Goal: Task Accomplishment & Management: Manage account settings

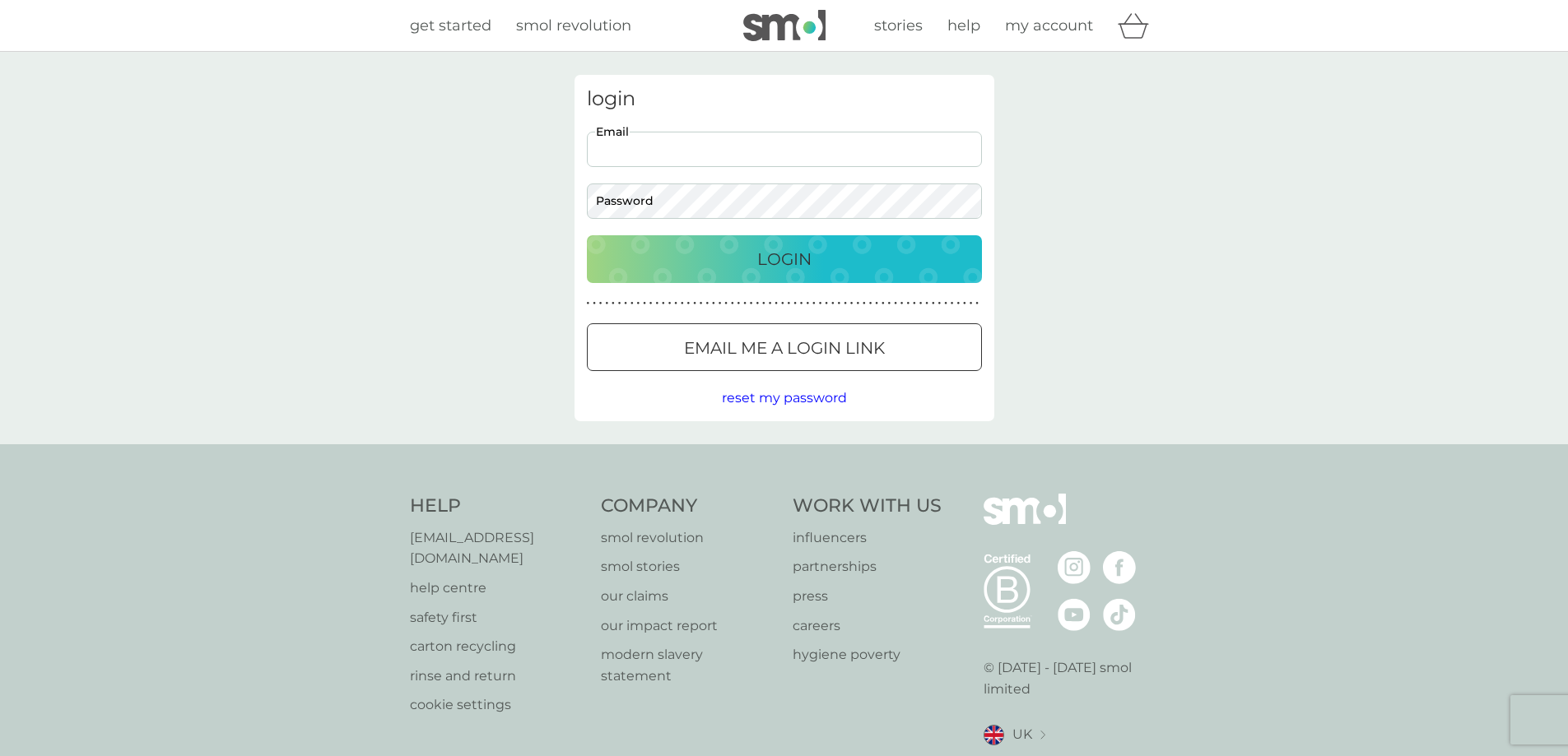
click at [682, 146] on input "Email" at bounding box center [784, 149] width 395 height 35
click at [843, 264] on div "Login" at bounding box center [784, 260] width 362 height 27
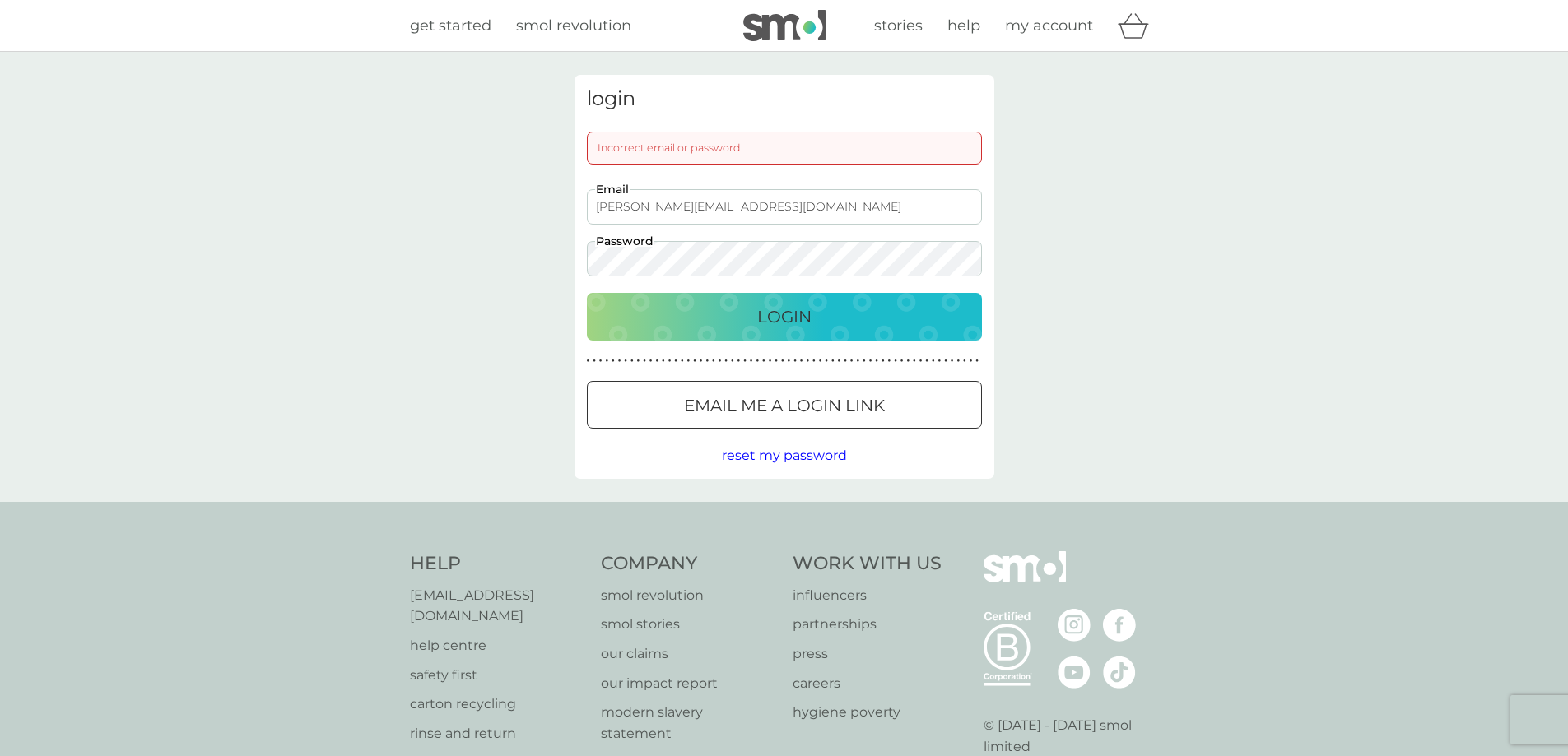
click at [679, 206] on input "[PERSON_NAME][EMAIL_ADDRESS][DOMAIN_NAME]" at bounding box center [784, 206] width 395 height 35
click at [714, 315] on div "Login" at bounding box center [784, 317] width 362 height 27
click at [624, 204] on input "[PERSON_NAME][EMAIL_ADDRESS][DOMAIN_NAME]" at bounding box center [784, 206] width 395 height 35
type input "[EMAIL_ADDRESS][DOMAIN_NAME]"
click at [767, 314] on p "Login" at bounding box center [784, 317] width 54 height 27
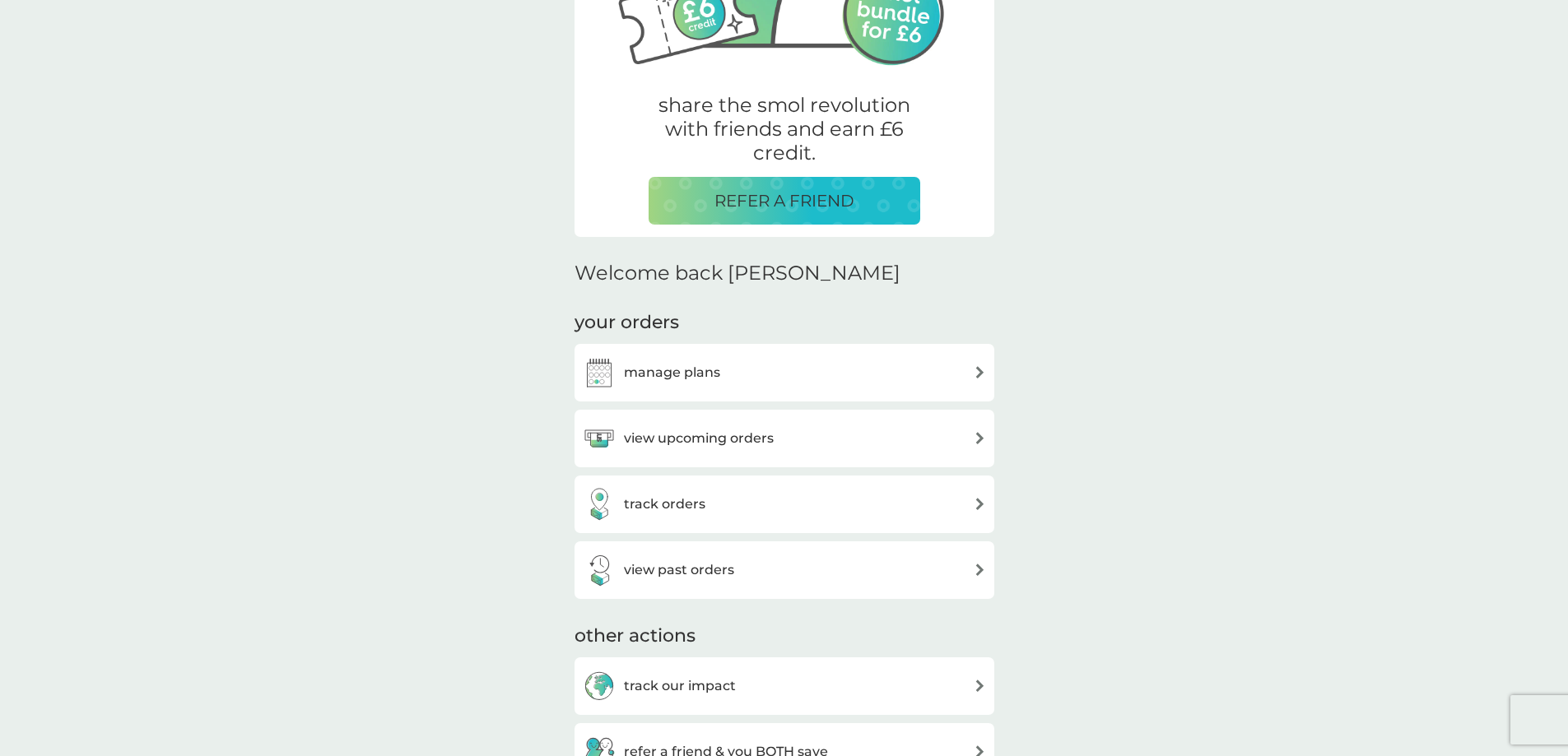
scroll to position [247, 0]
click at [750, 368] on div "manage plans" at bounding box center [784, 371] width 403 height 32
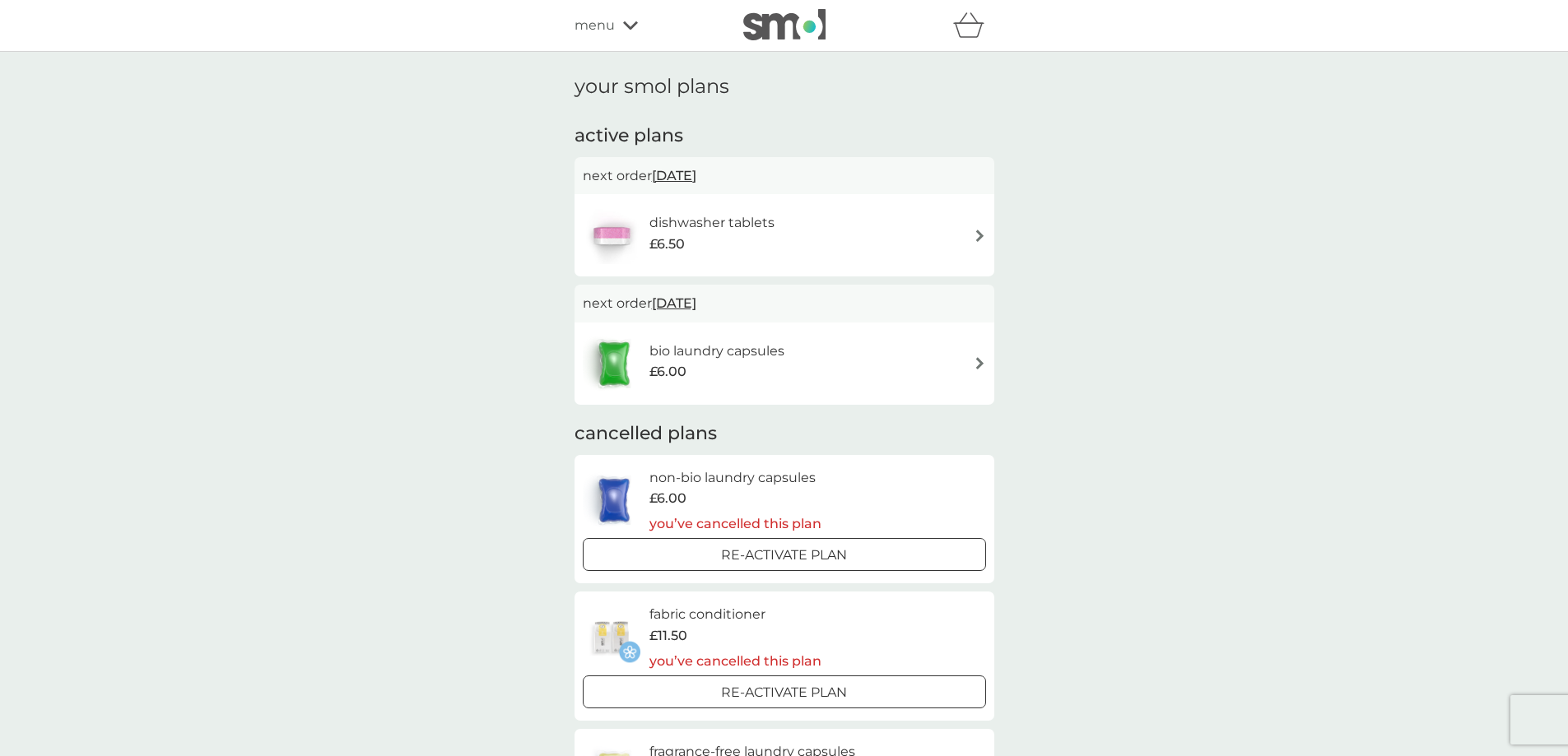
click at [979, 365] on img at bounding box center [979, 363] width 12 height 12
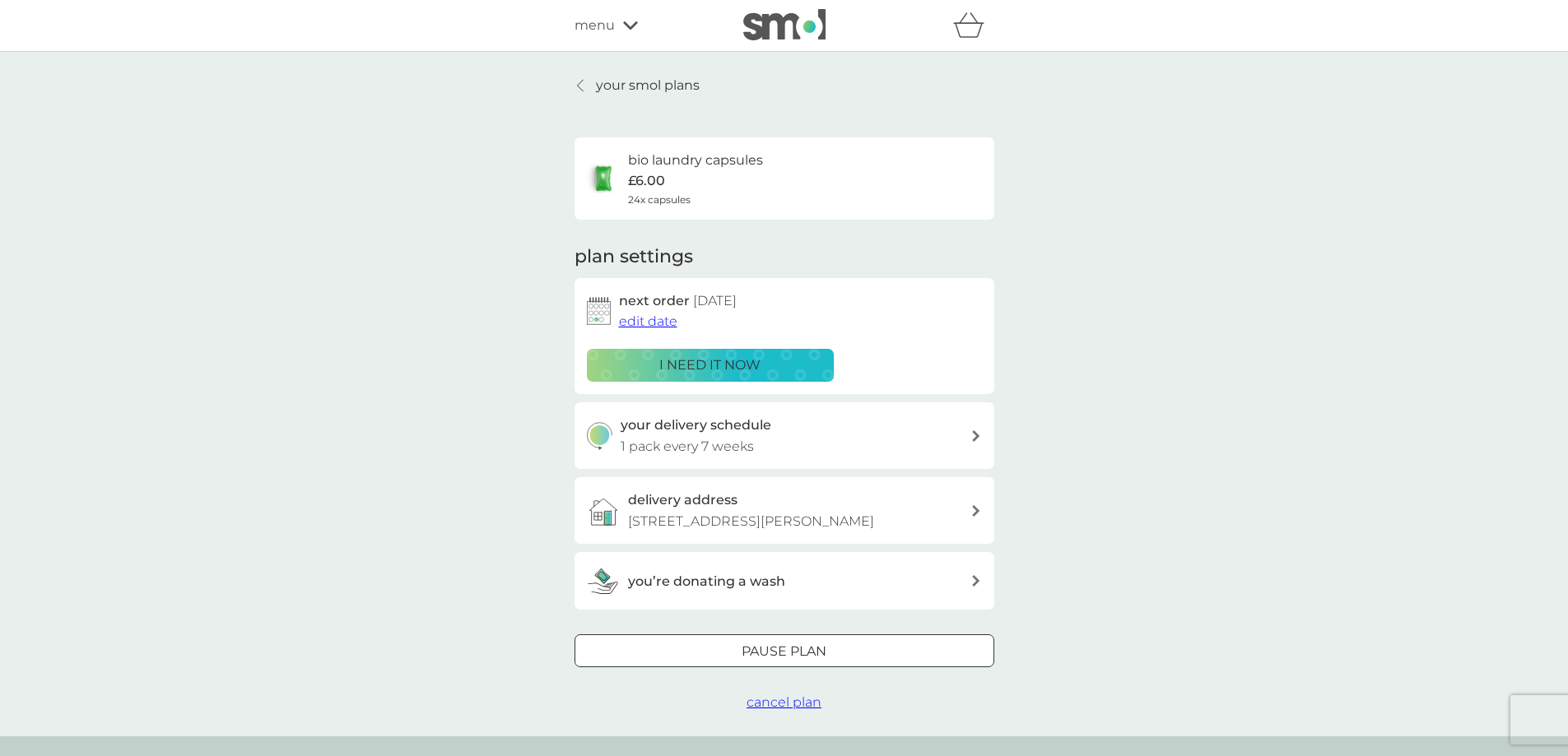
click at [656, 324] on span "edit date" at bounding box center [647, 322] width 58 height 15
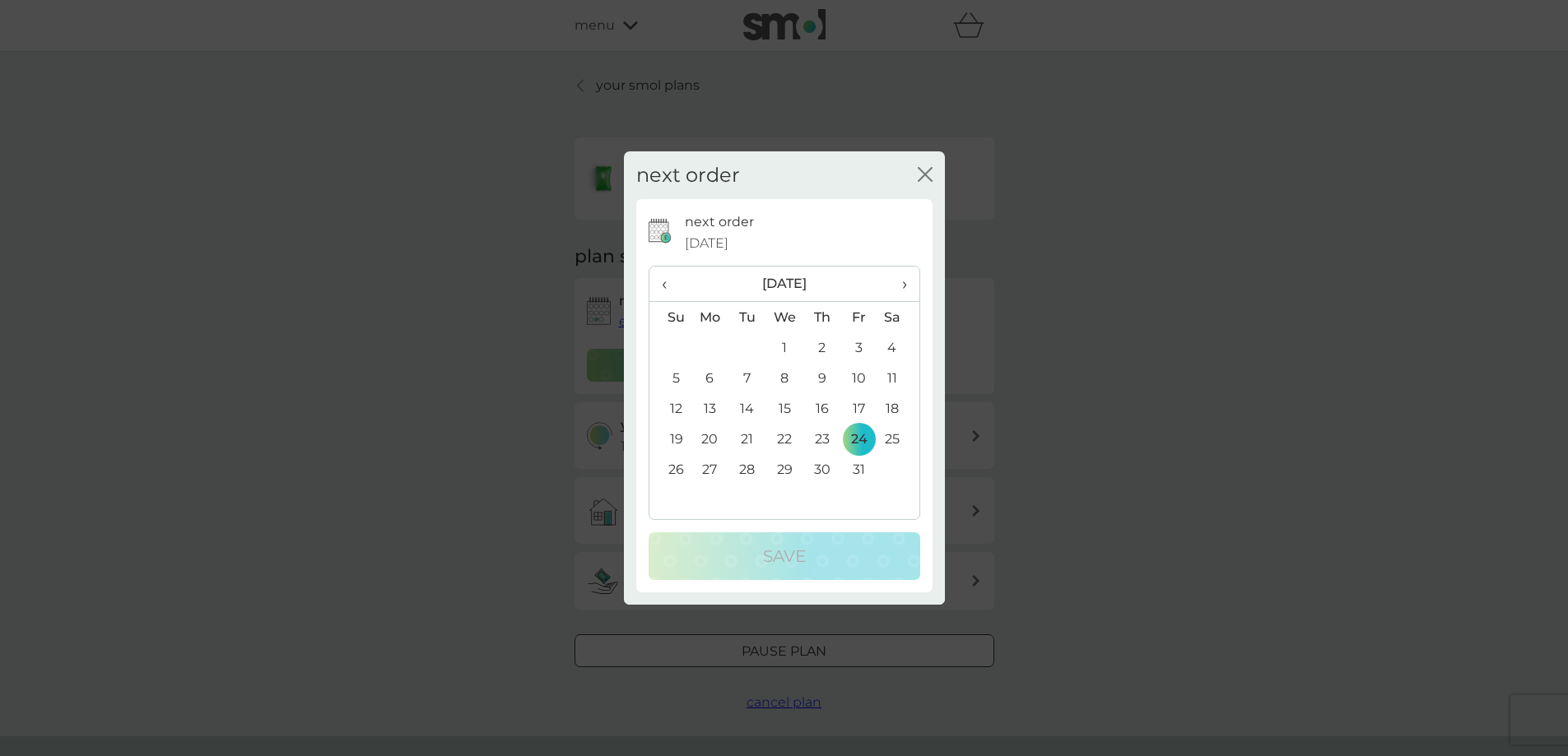
click at [901, 282] on span "›" at bounding box center [897, 284] width 16 height 34
click at [711, 467] on td "24" at bounding box center [710, 470] width 38 height 31
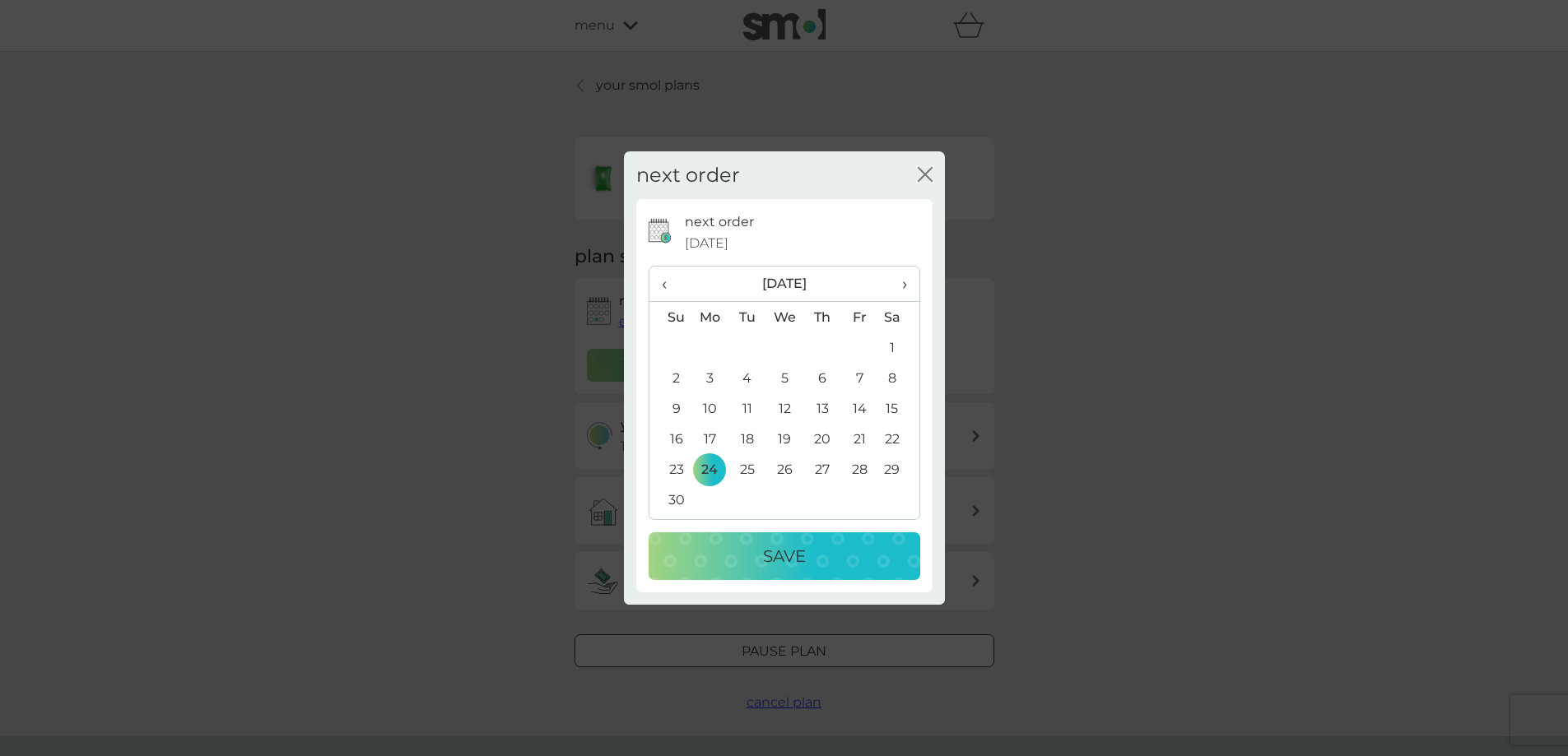
click at [764, 559] on p "Save" at bounding box center [784, 556] width 43 height 27
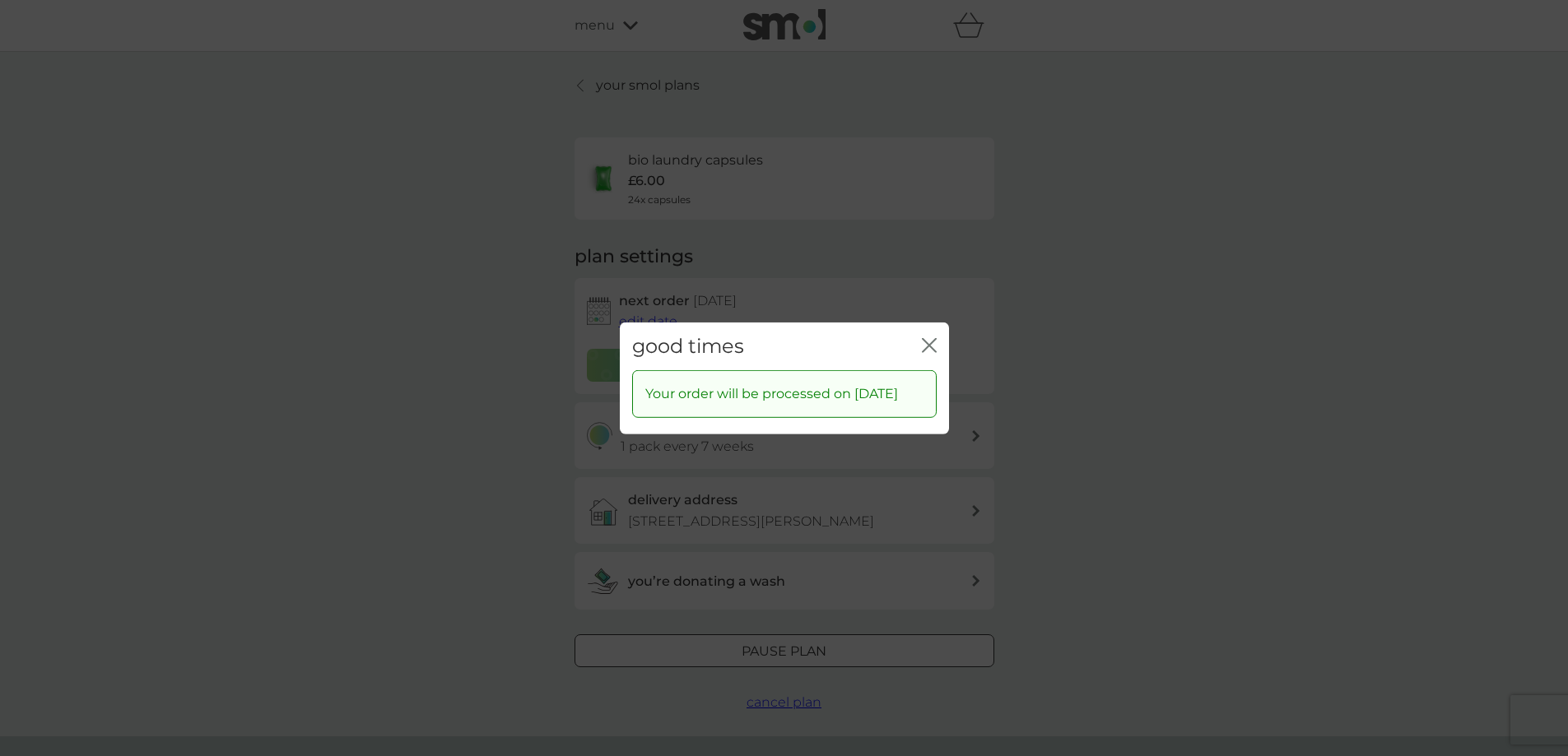
click at [930, 338] on icon "close" at bounding box center [930, 346] width 15 height 15
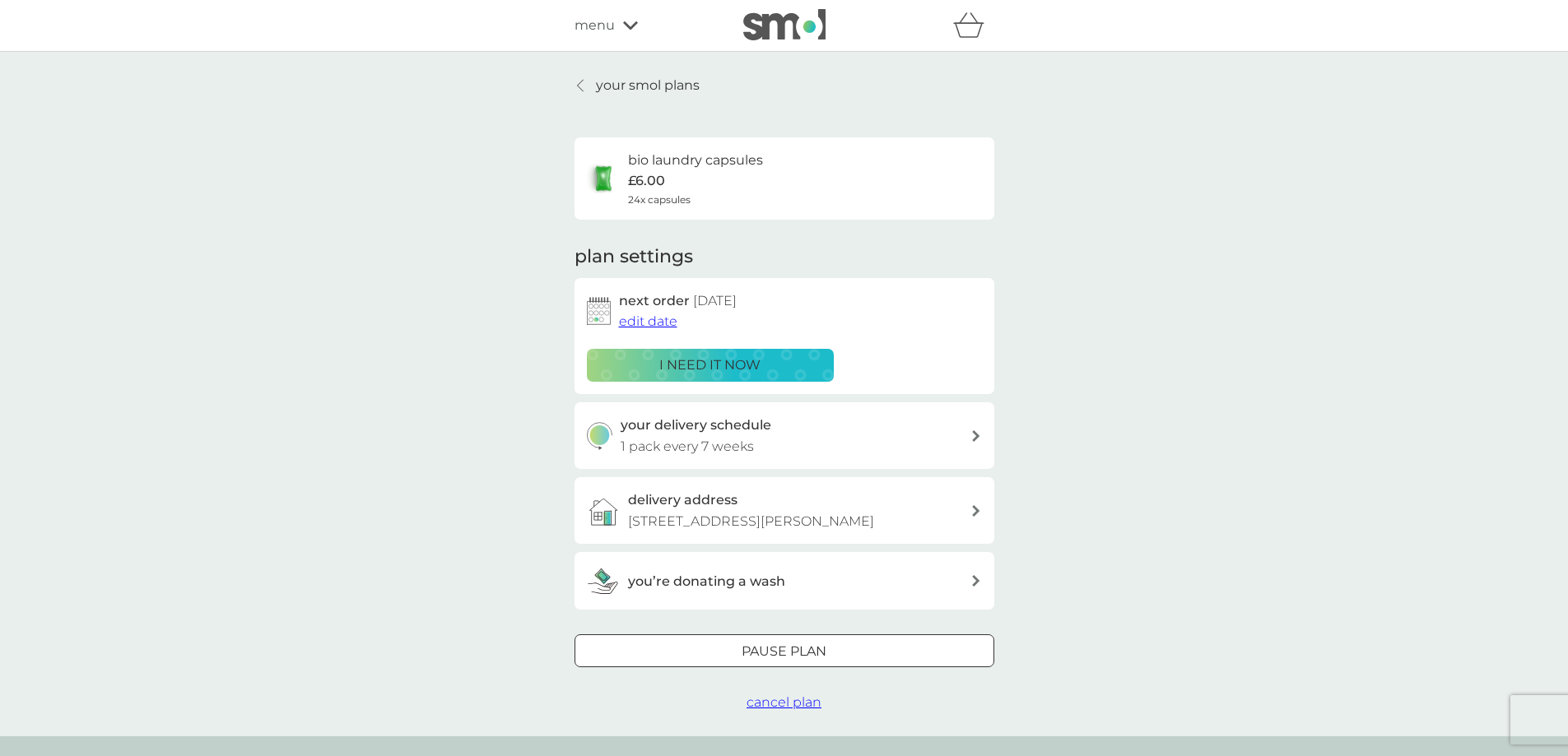
click at [593, 87] on link "your smol plans" at bounding box center [637, 85] width 125 height 21
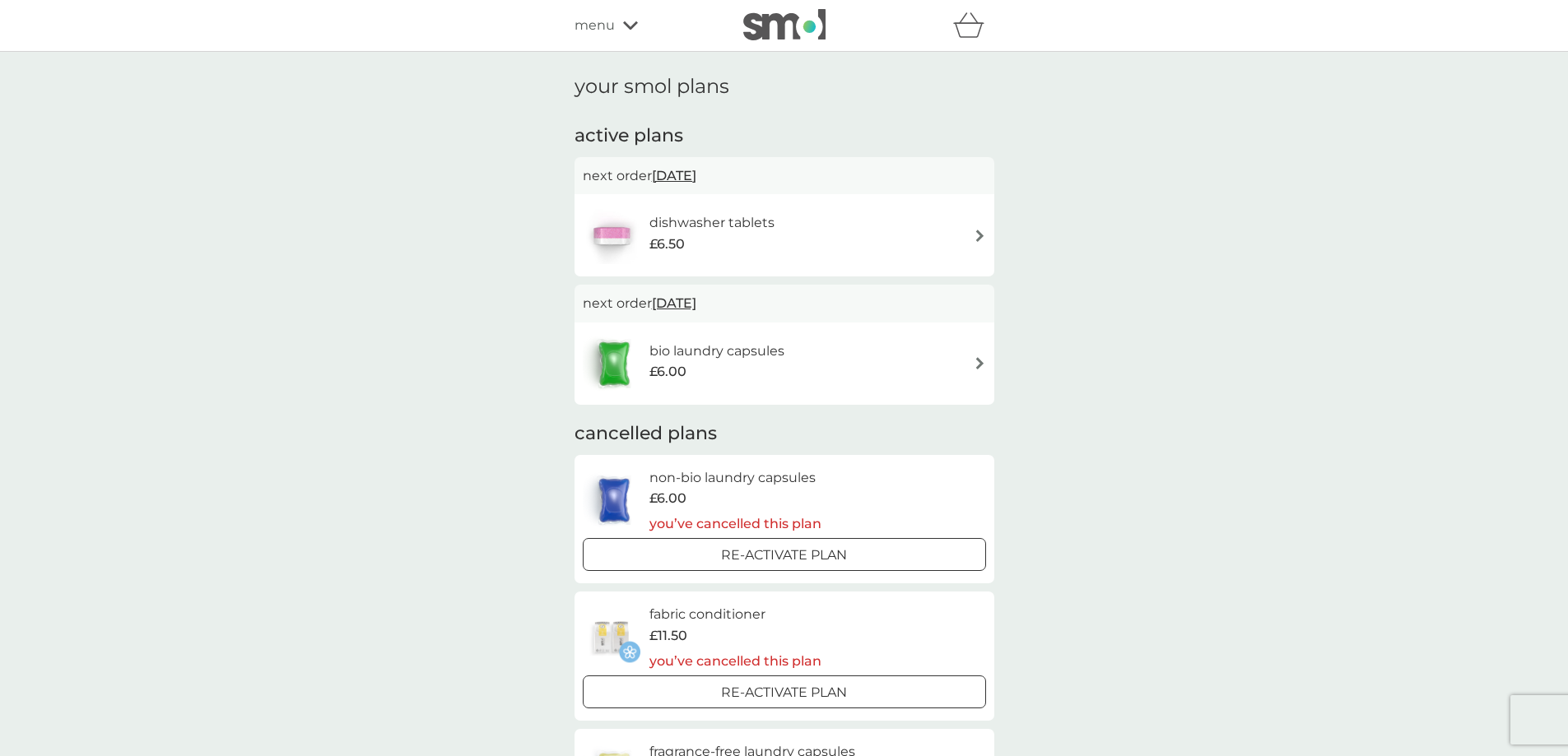
click at [978, 232] on img at bounding box center [979, 236] width 12 height 12
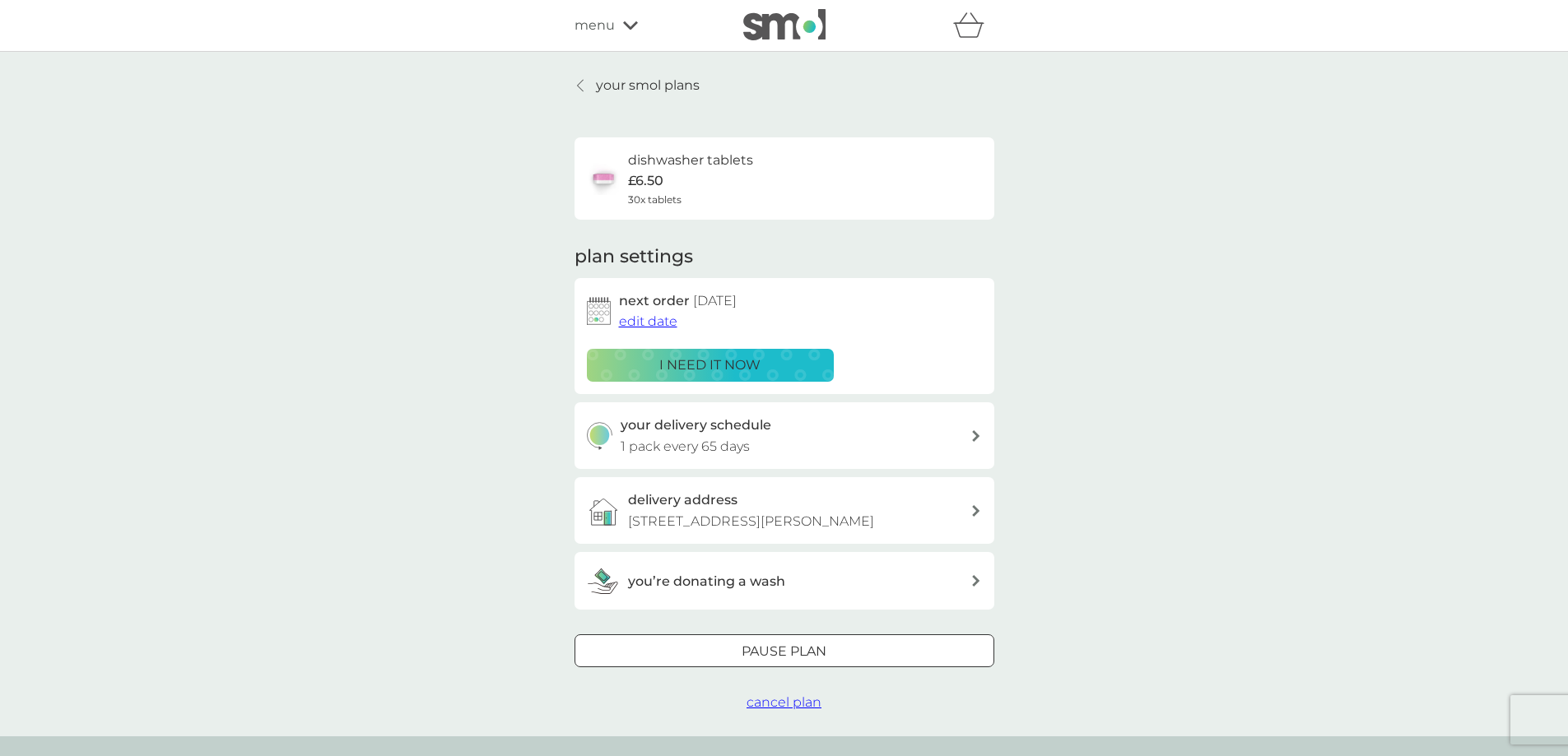
click at [649, 322] on span "edit date" at bounding box center [647, 322] width 58 height 15
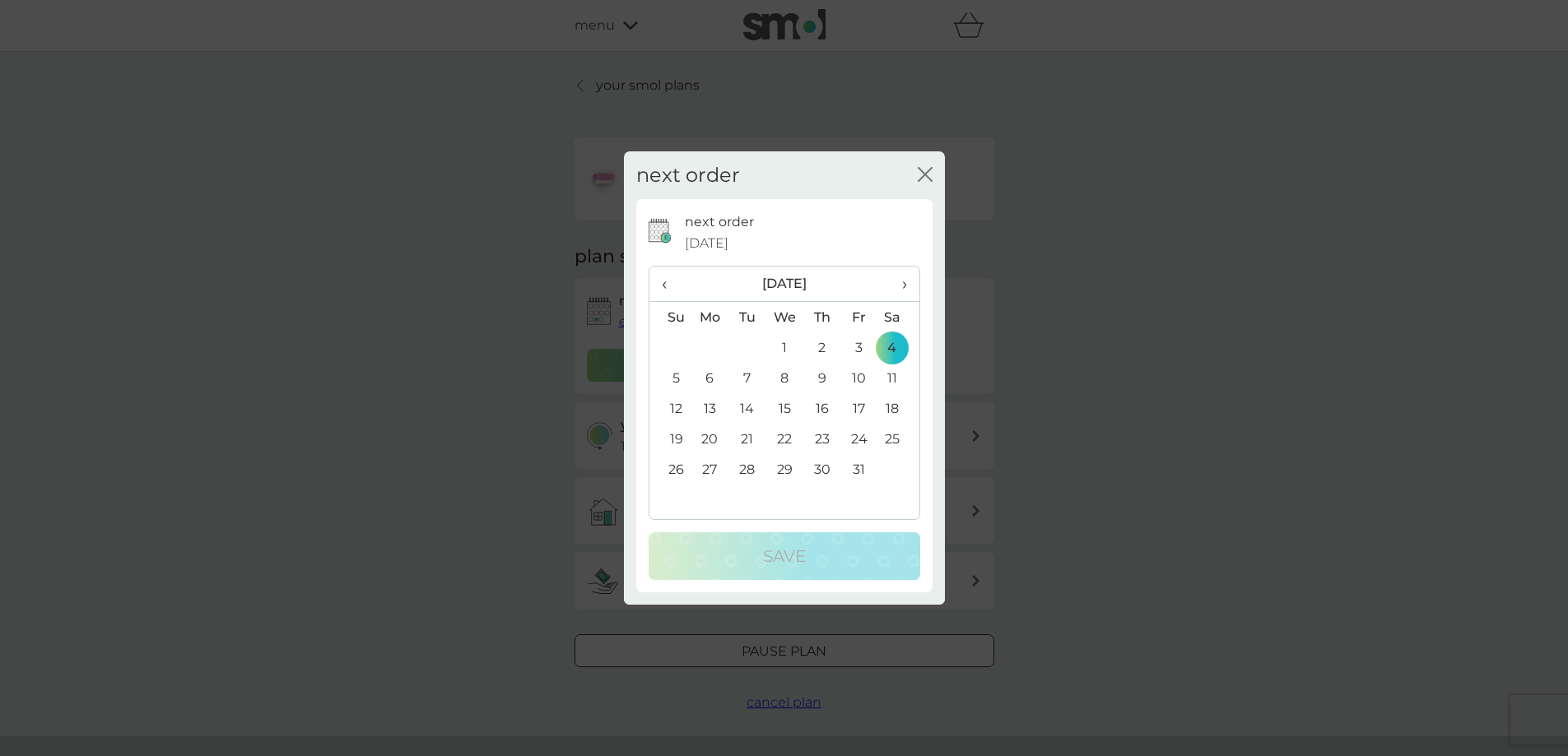
click at [905, 285] on span "›" at bounding box center [897, 284] width 16 height 34
click at [712, 469] on td "24" at bounding box center [710, 470] width 38 height 31
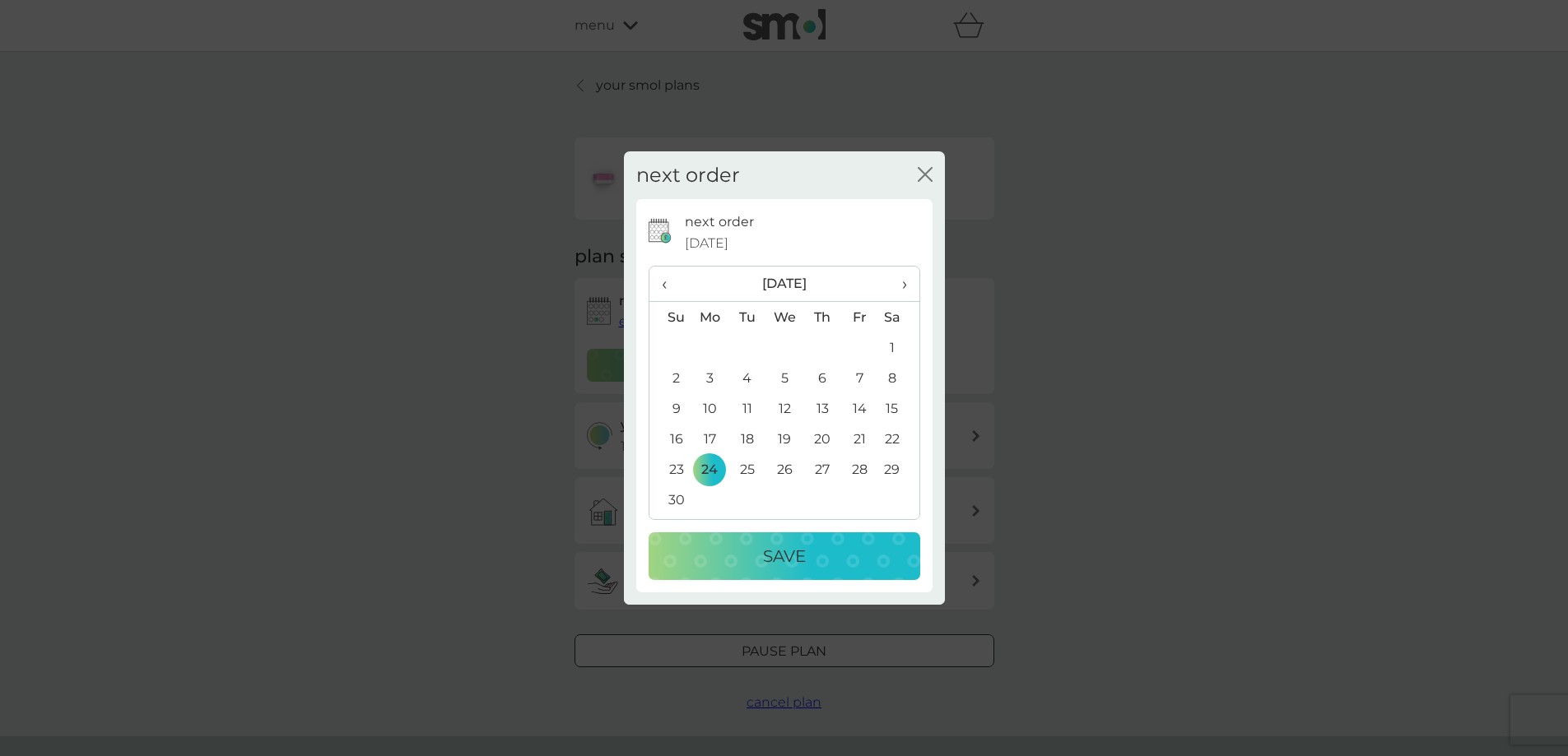
click at [791, 558] on p "Save" at bounding box center [784, 556] width 43 height 27
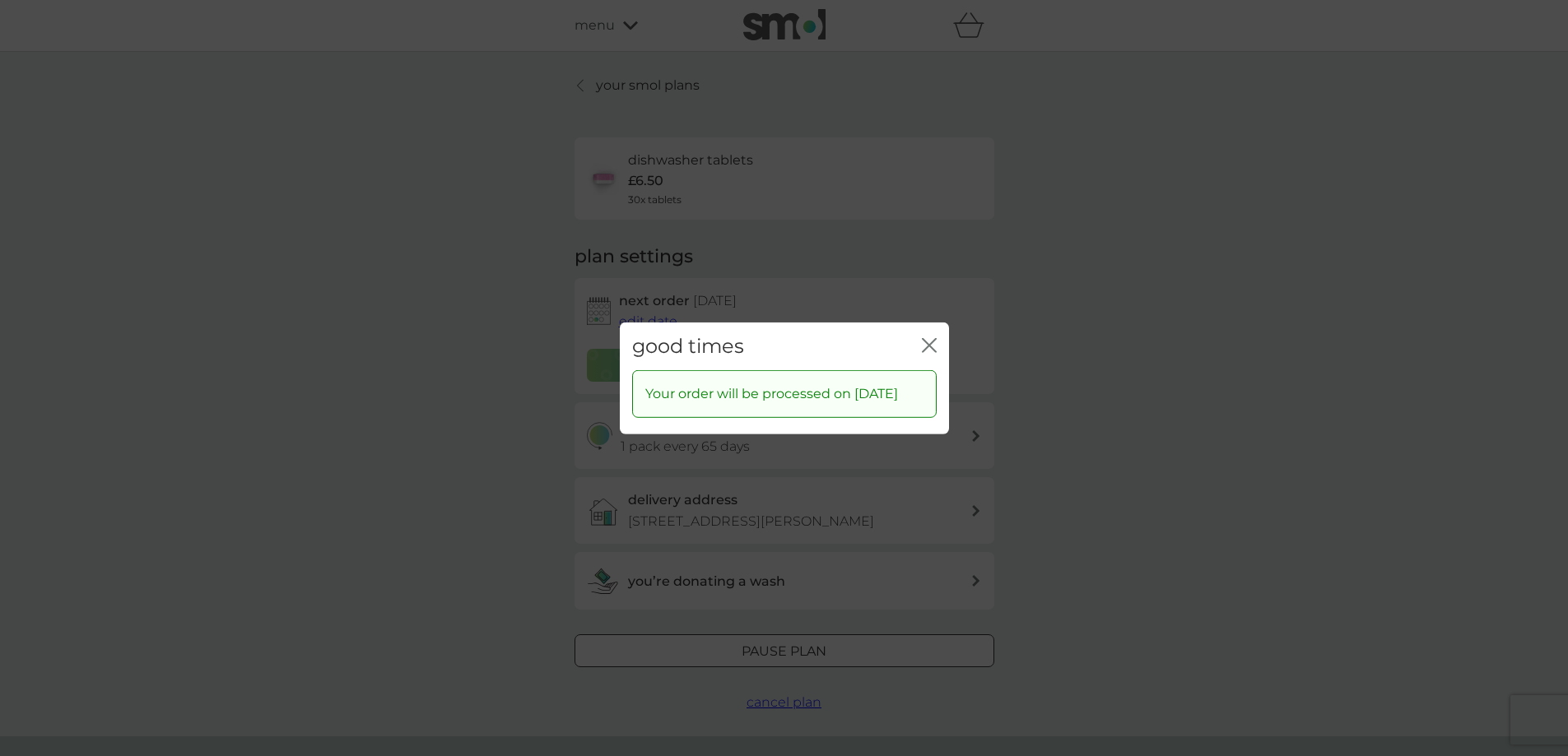
click at [930, 338] on icon "close" at bounding box center [931, 345] width 7 height 13
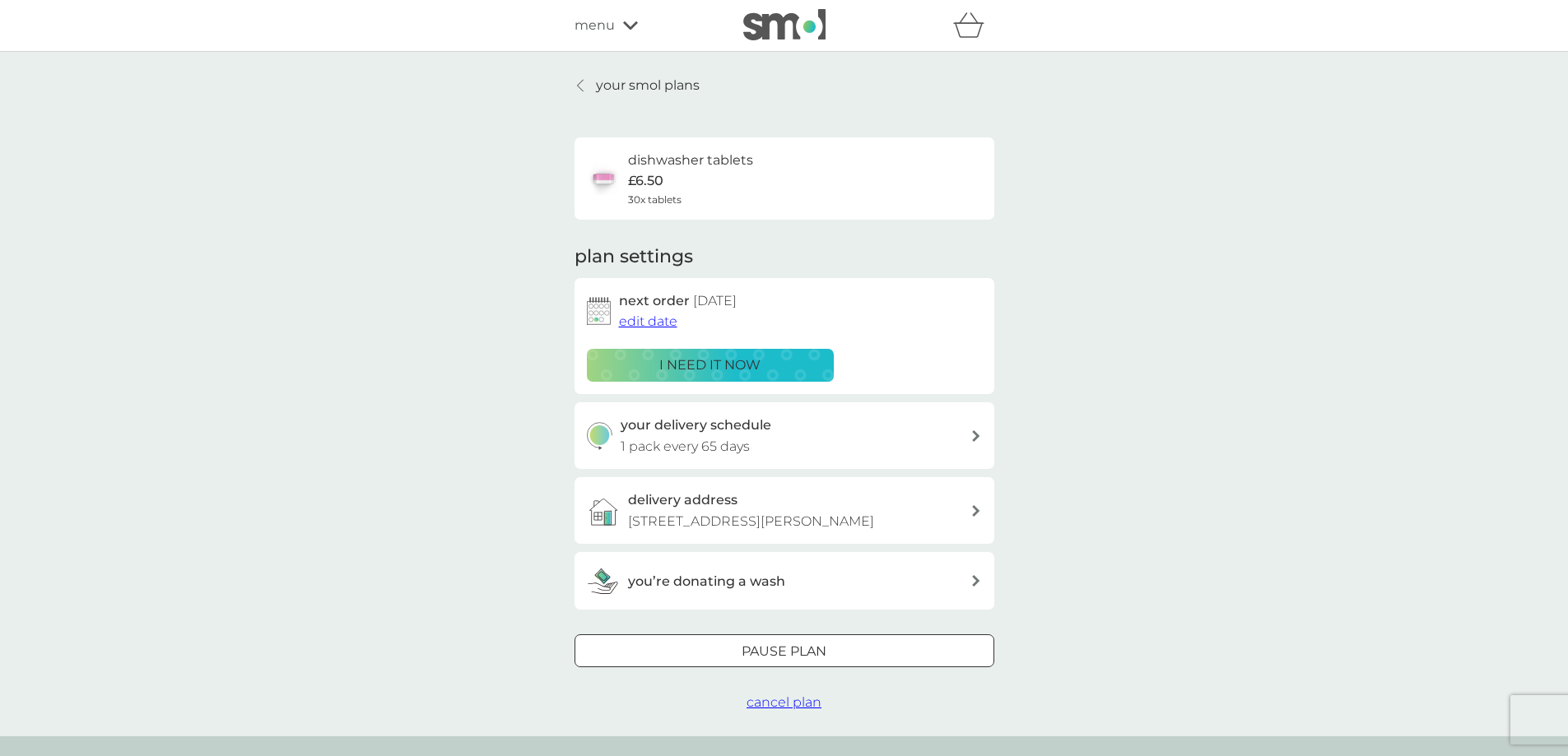
click at [616, 84] on p "your smol plans" at bounding box center [647, 85] width 104 height 21
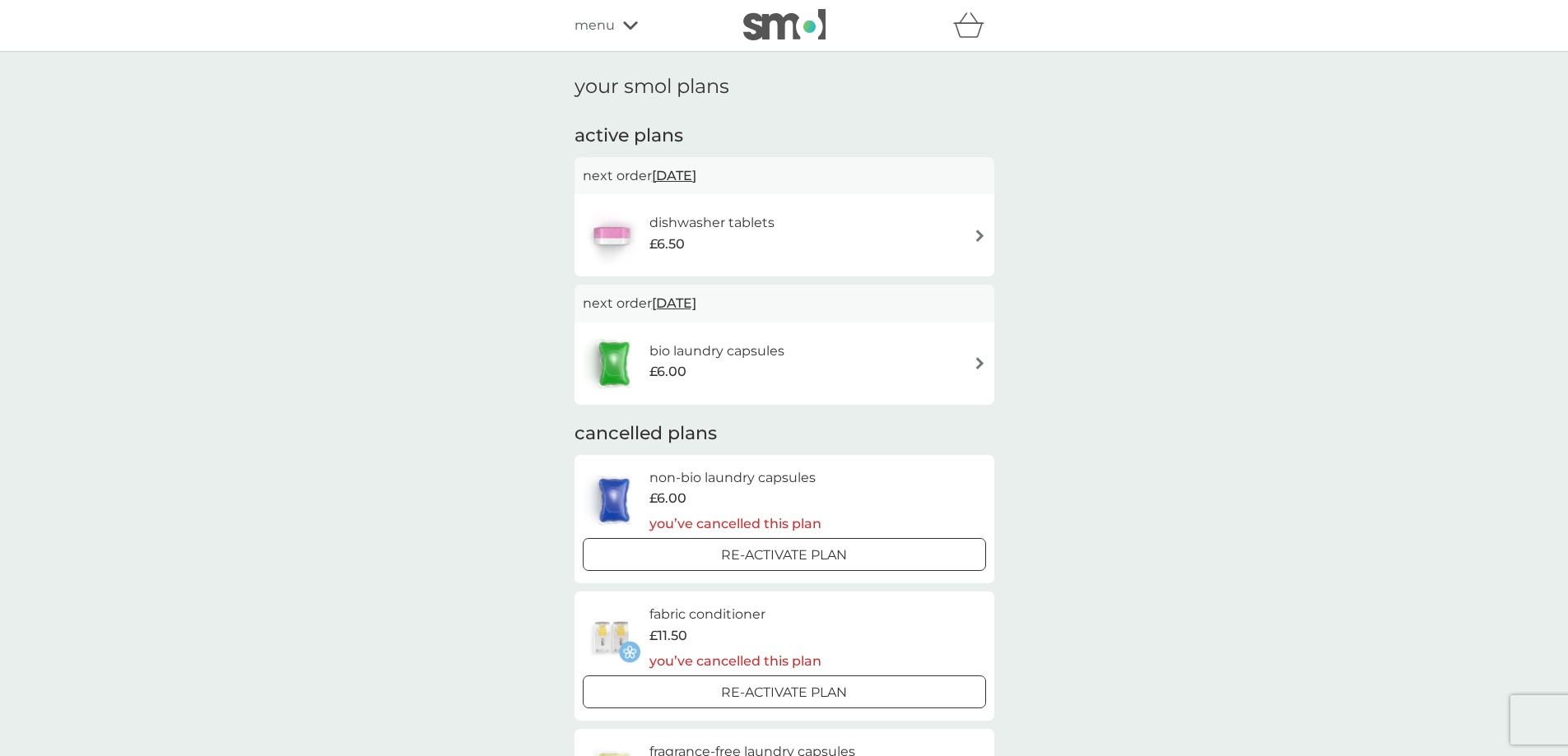
click at [582, 23] on span "menu" at bounding box center [595, 26] width 40 height 21
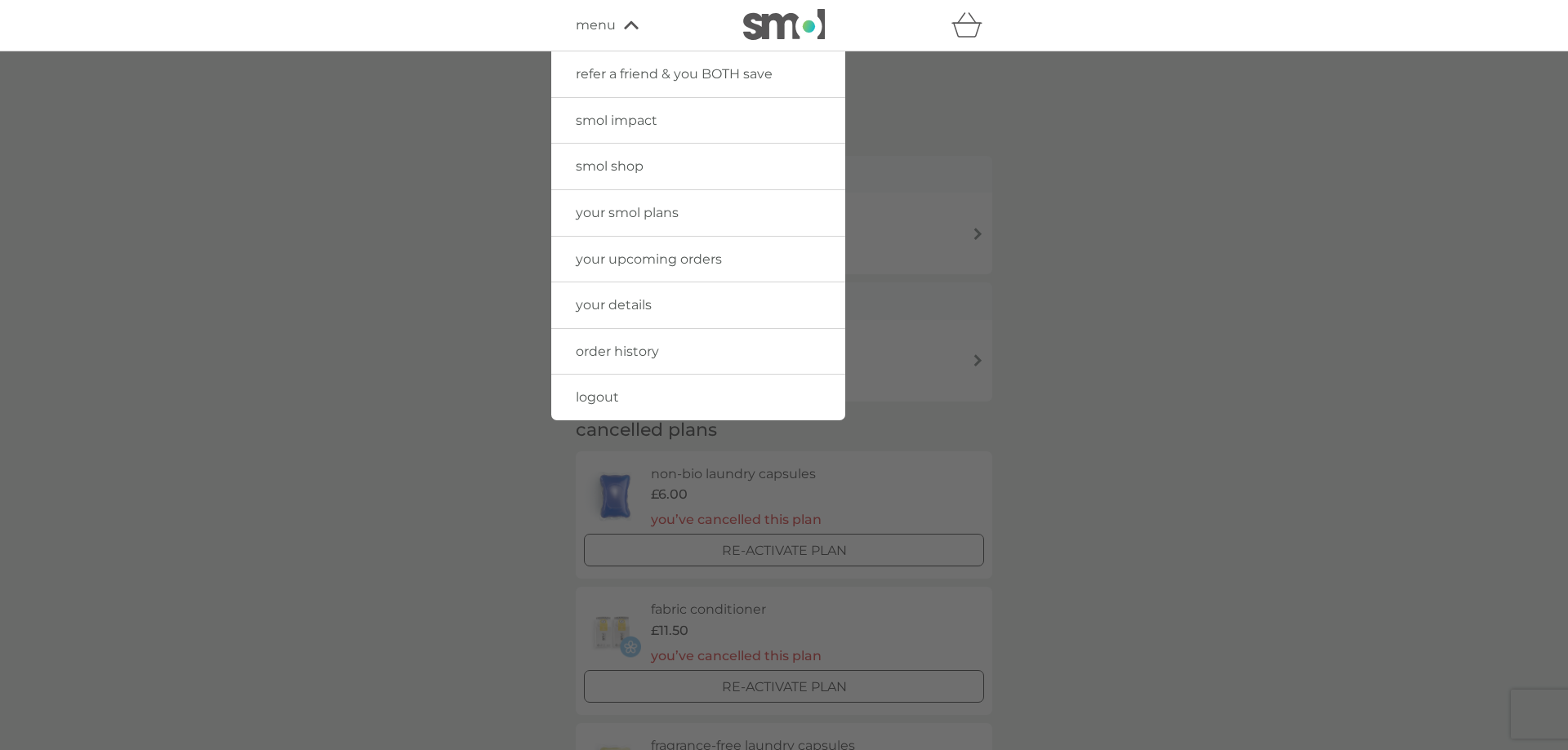
click at [621, 210] on span "your smol plans" at bounding box center [627, 212] width 103 height 15
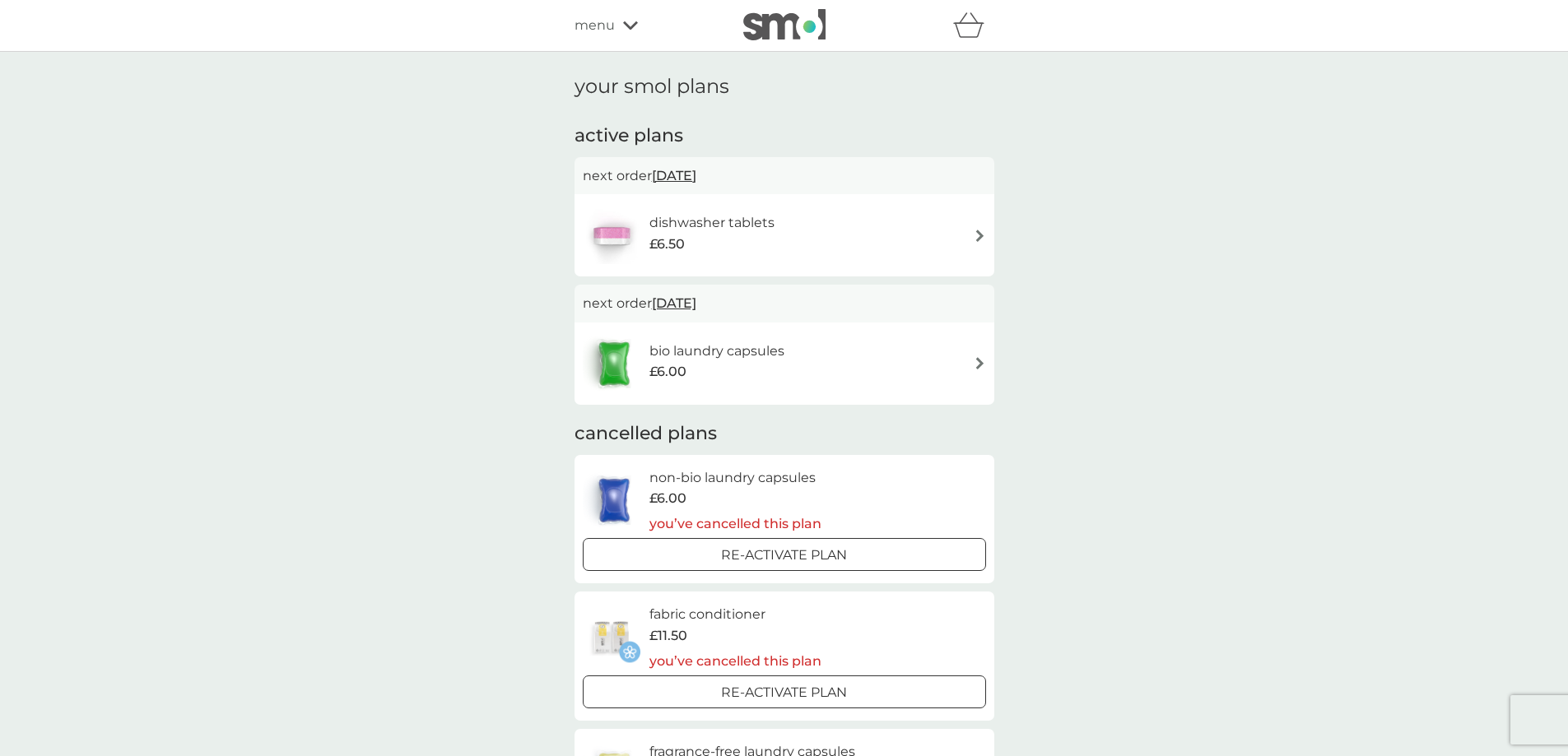
click at [624, 26] on icon at bounding box center [631, 25] width 15 height 9
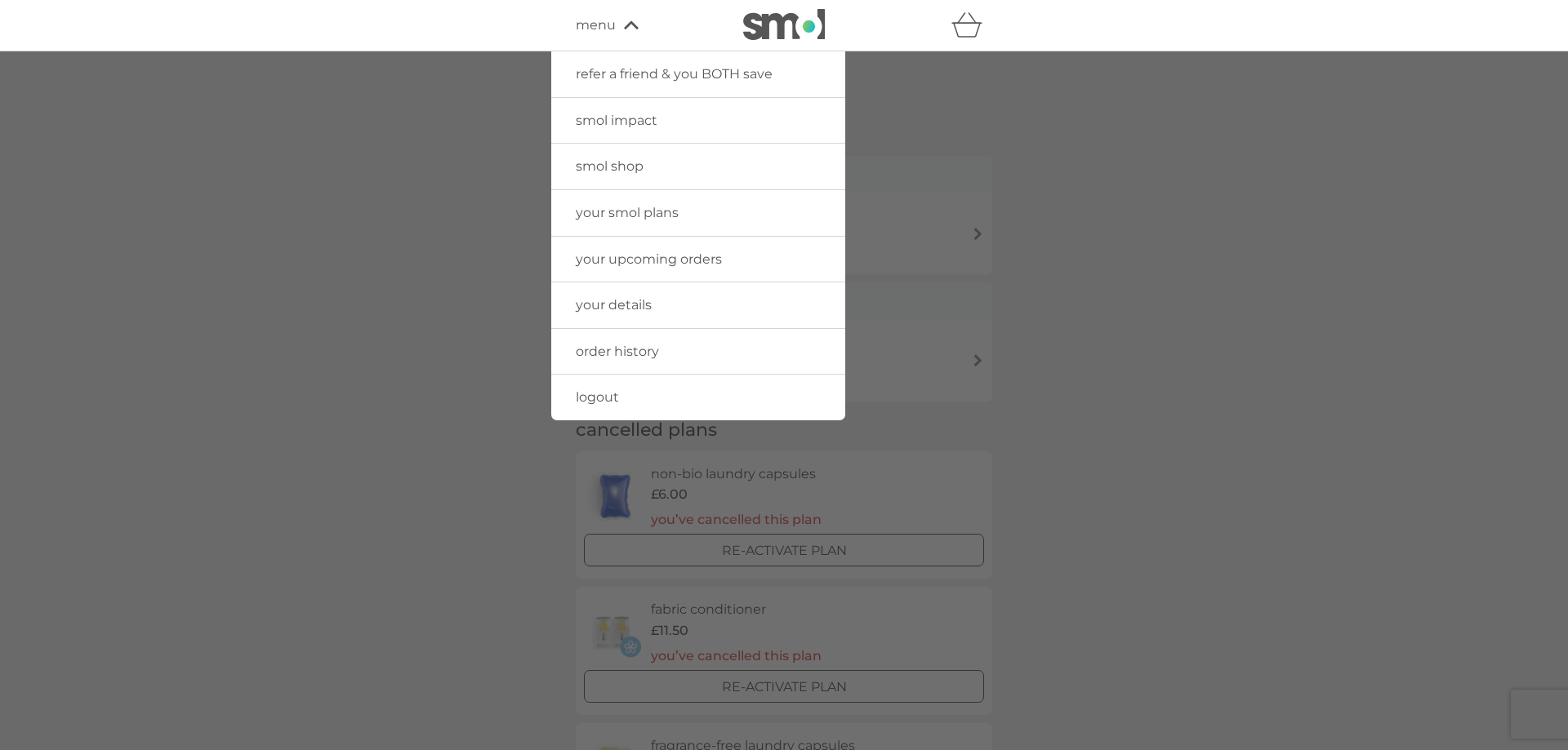
click at [770, 14] on img at bounding box center [784, 24] width 81 height 31
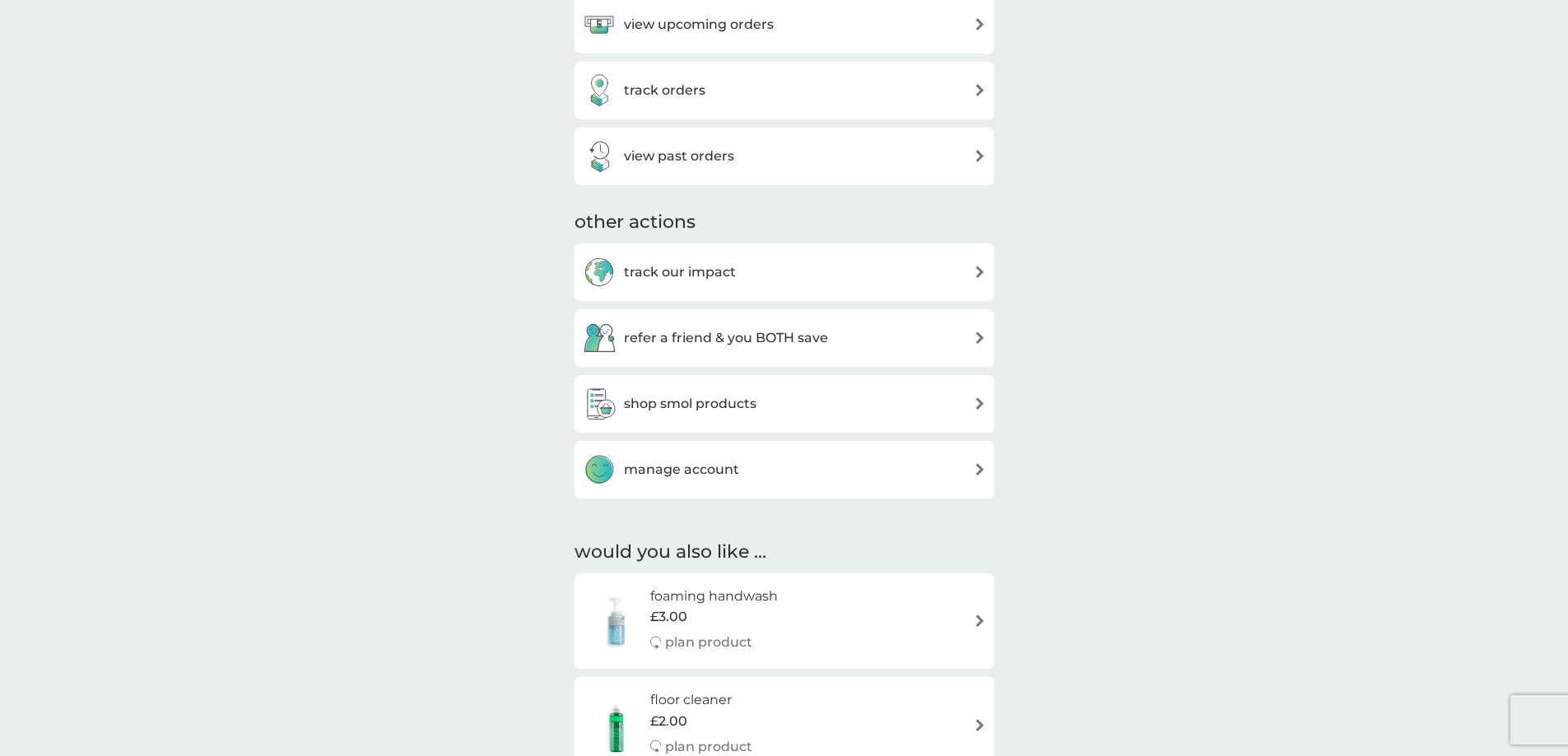
scroll to position [577, 0]
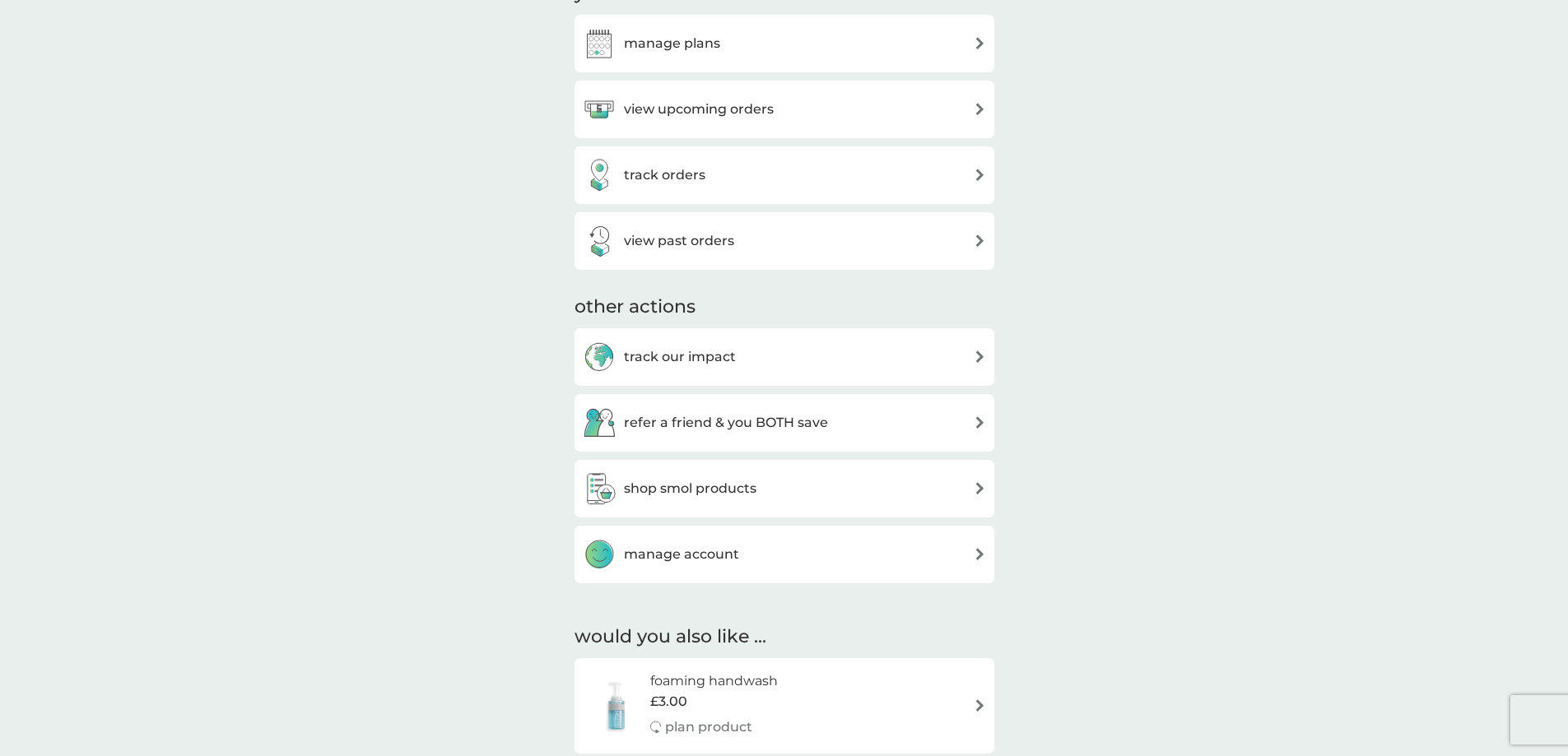
scroll to position [577, 0]
click at [841, 549] on div "manage account" at bounding box center [784, 554] width 403 height 32
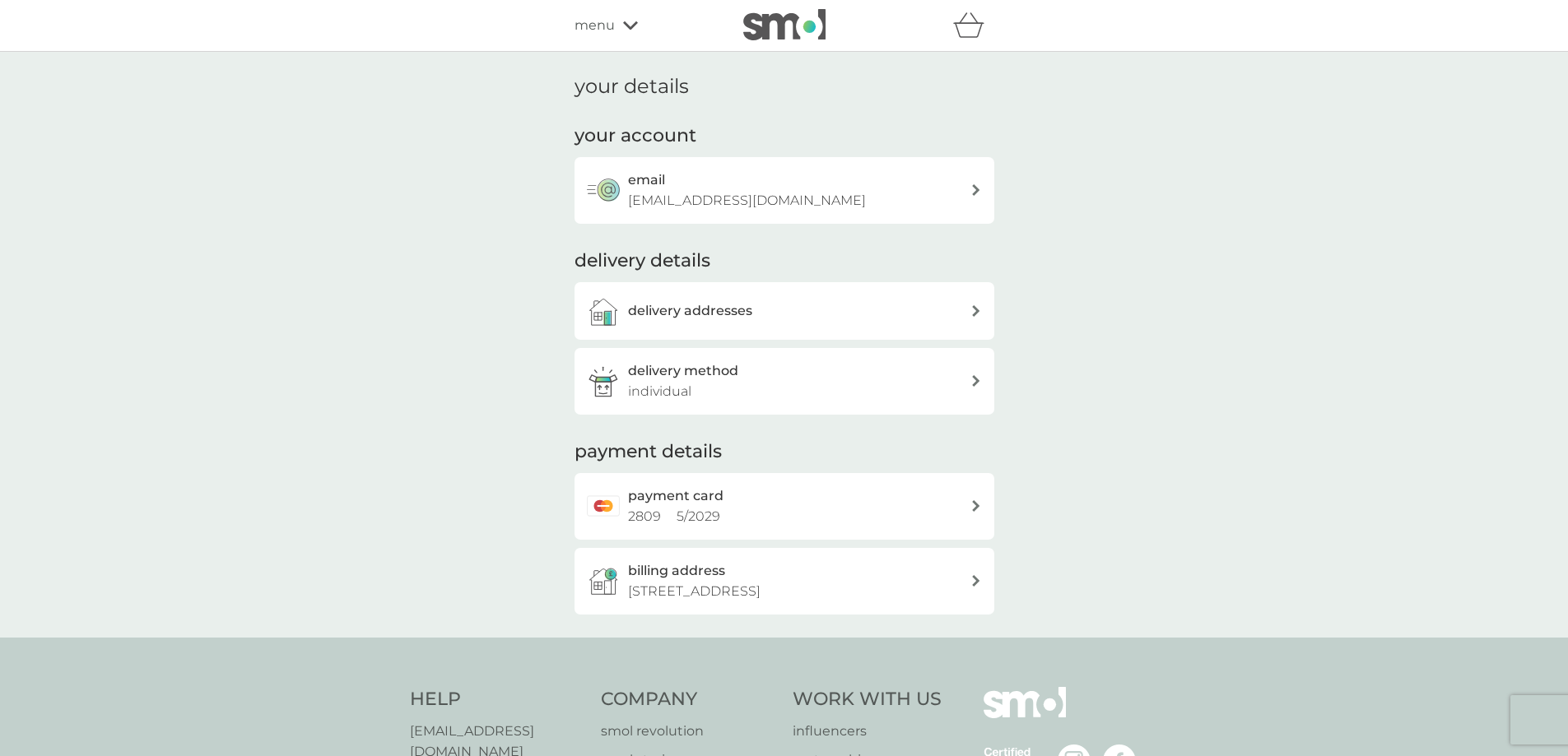
click at [872, 194] on div "email laurapickering7@gmail.com" at bounding box center [799, 191] width 343 height 42
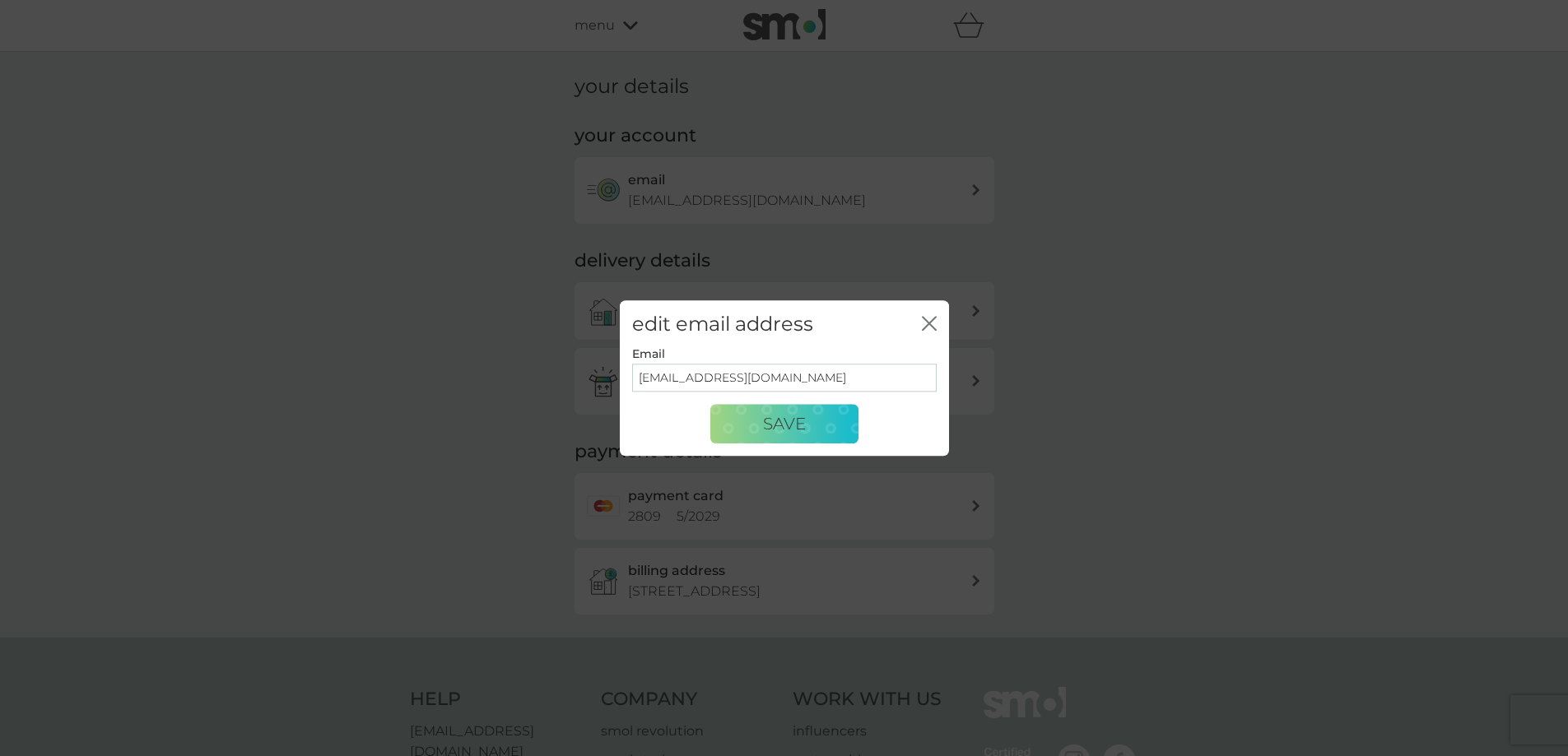
click at [720, 378] on input "[EMAIL_ADDRESS][DOMAIN_NAME]" at bounding box center [784, 378] width 304 height 28
type input "[PERSON_NAME][EMAIL_ADDRESS][DOMAIN_NAME]"
click at [809, 425] on button "Save" at bounding box center [784, 424] width 148 height 39
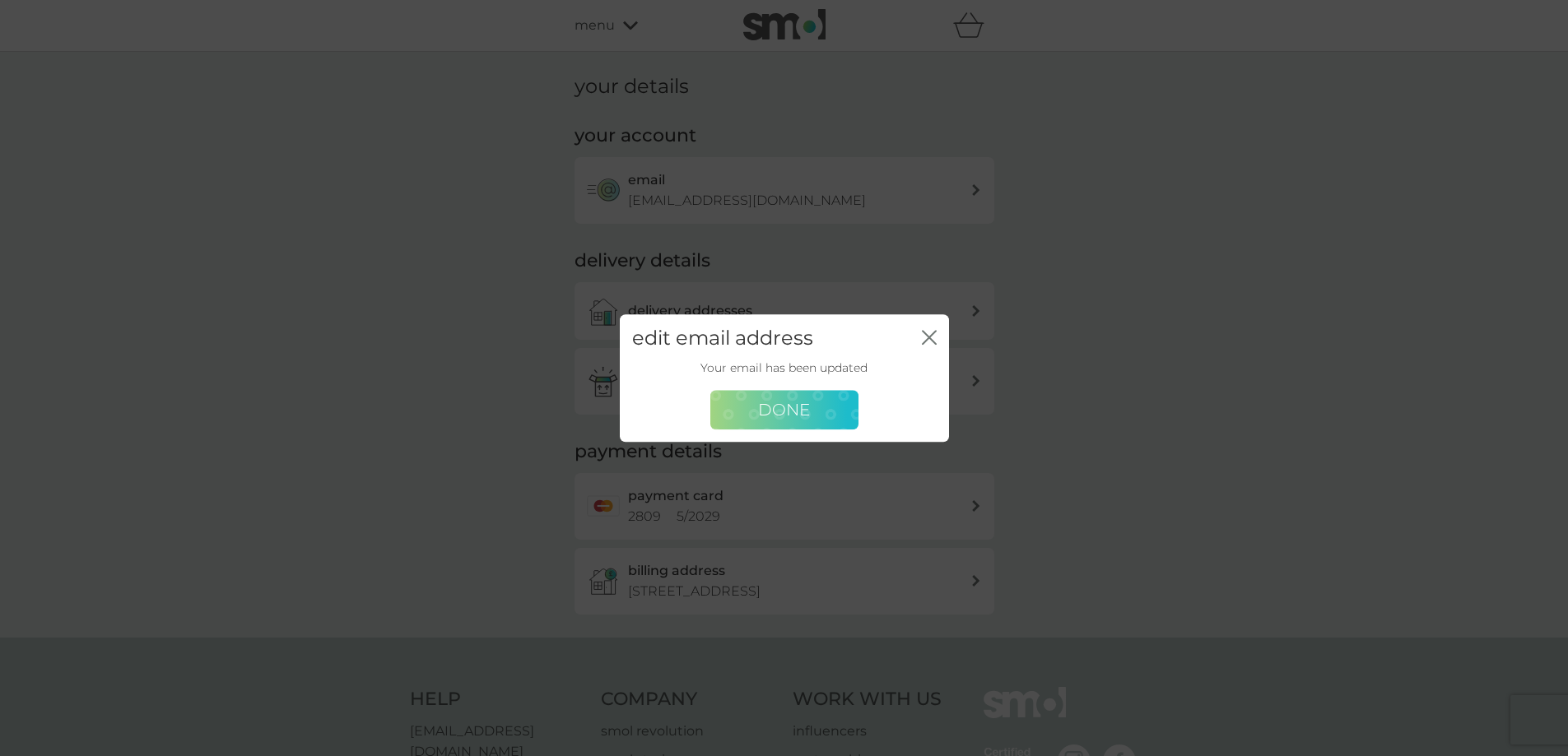
click at [809, 411] on button "Done" at bounding box center [784, 410] width 148 height 39
